Goal: Check status: Check status

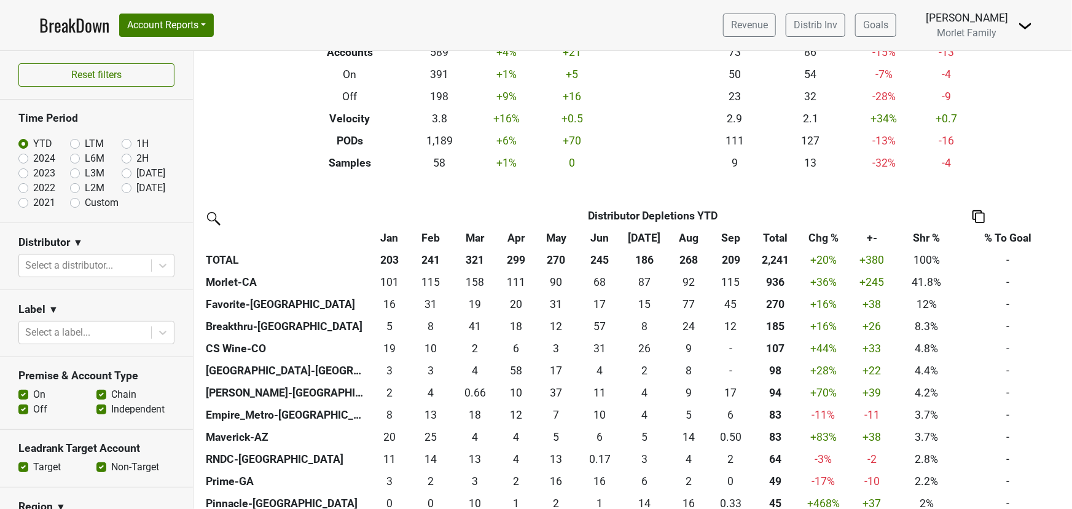
scroll to position [167, 0]
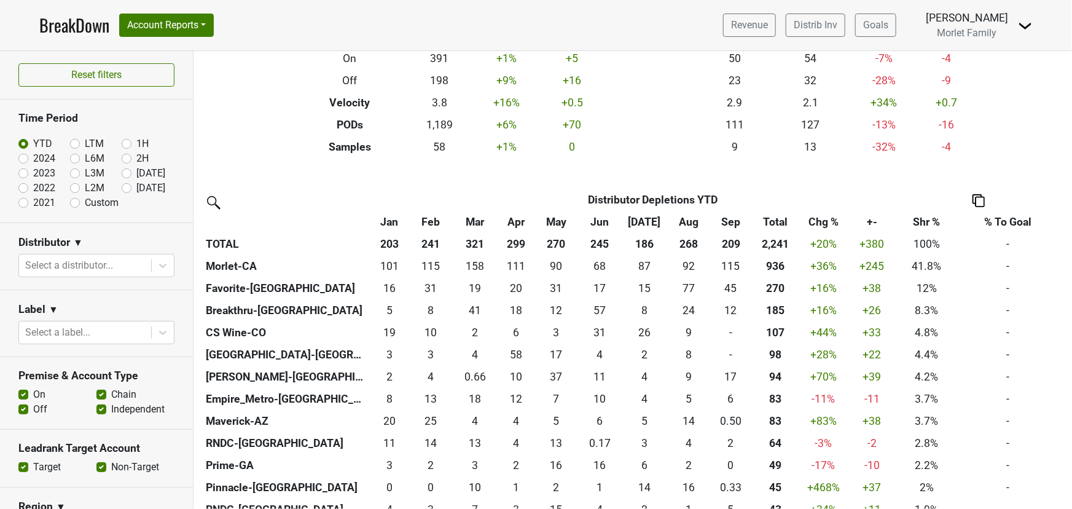
click at [33, 158] on label "2024" at bounding box center [44, 158] width 22 height 15
click at [21, 158] on input "2024" at bounding box center [42, 157] width 49 height 12
radio input "true"
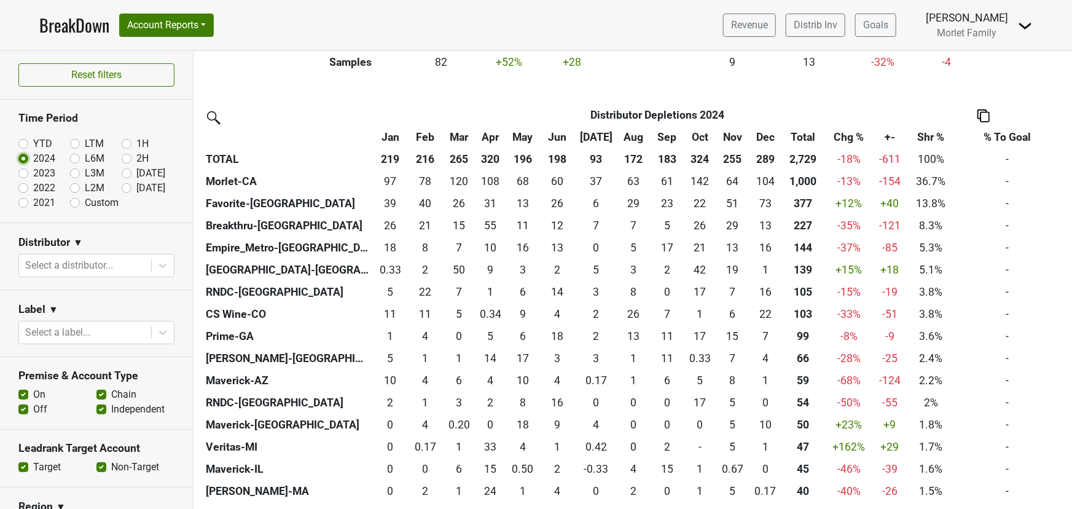
scroll to position [279, 0]
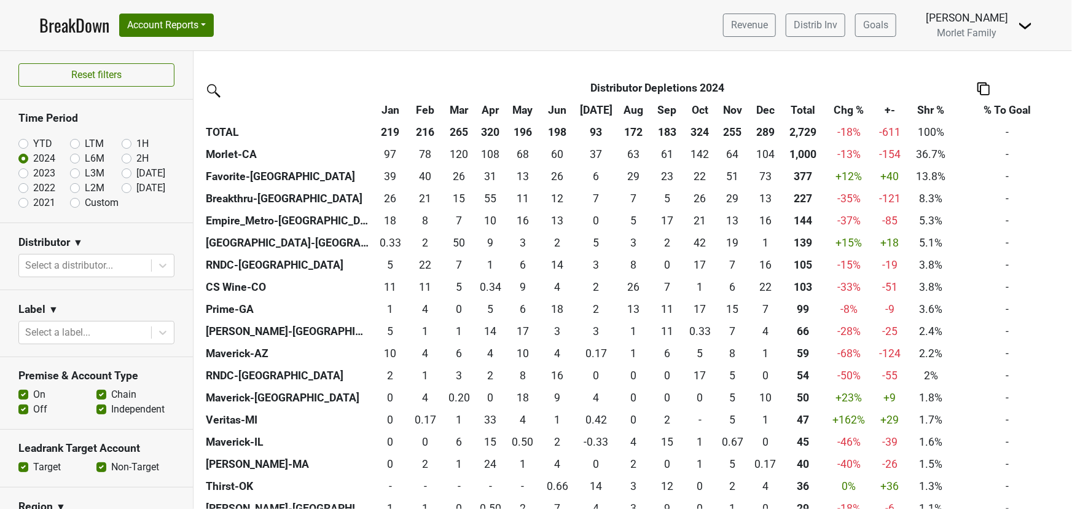
click at [33, 143] on label "YTD" at bounding box center [42, 143] width 19 height 15
click at [21, 143] on input "YTD" at bounding box center [42, 142] width 49 height 12
radio input "true"
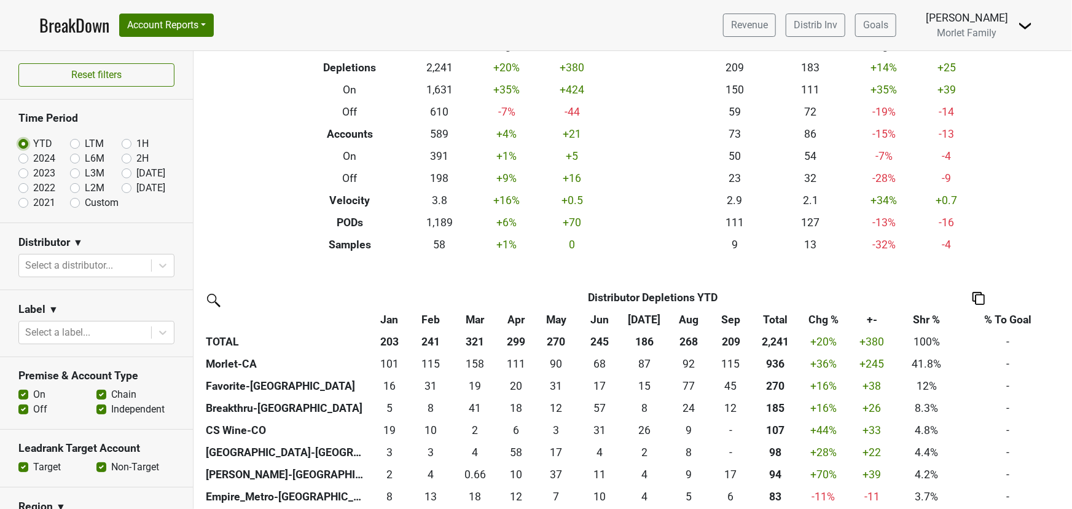
scroll to position [0, 0]
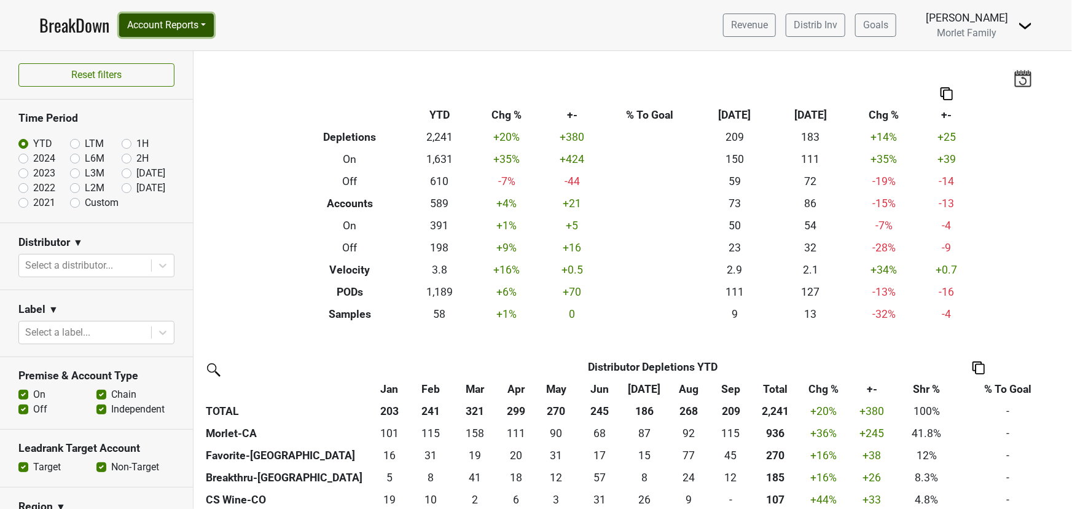
click at [165, 28] on button "Account Reports" at bounding box center [166, 25] width 95 height 23
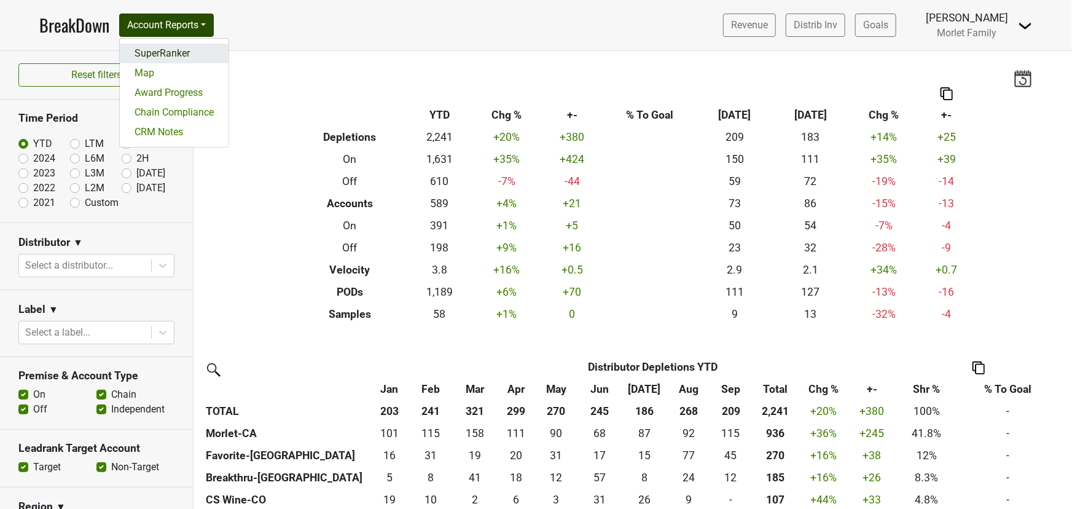
click at [163, 55] on link "SuperRanker" at bounding box center [174, 54] width 109 height 20
